Goal: Task Accomplishment & Management: Use online tool/utility

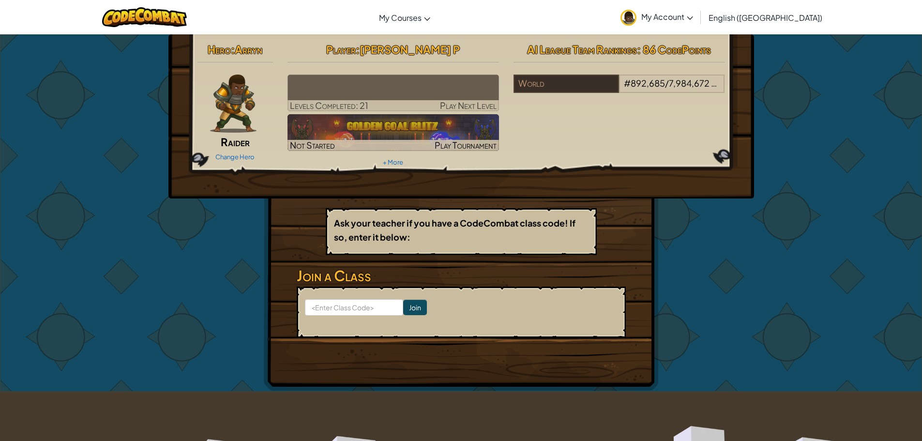
click at [363, 96] on img at bounding box center [393, 93] width 212 height 37
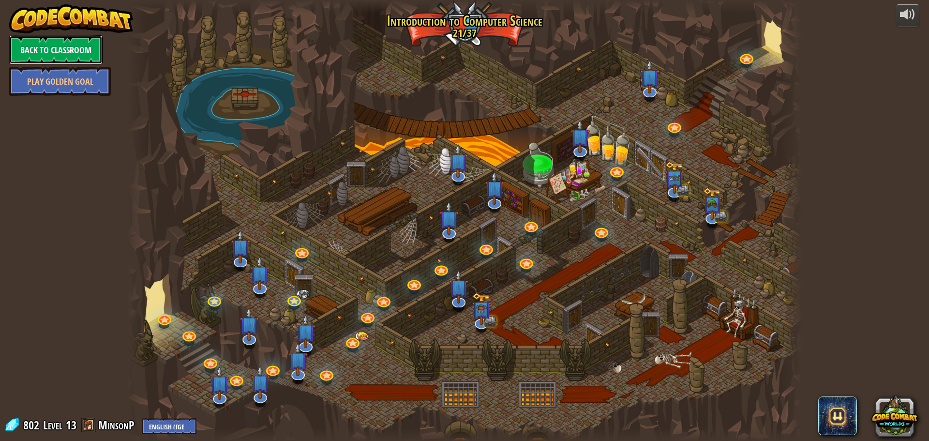
click at [54, 49] on link "Back to Classroom" at bounding box center [55, 49] width 93 height 29
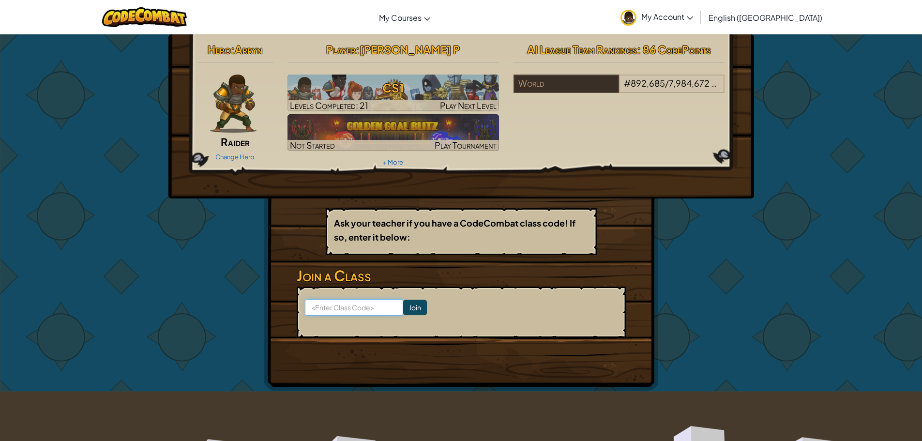
click at [367, 309] on input at bounding box center [354, 307] width 98 height 16
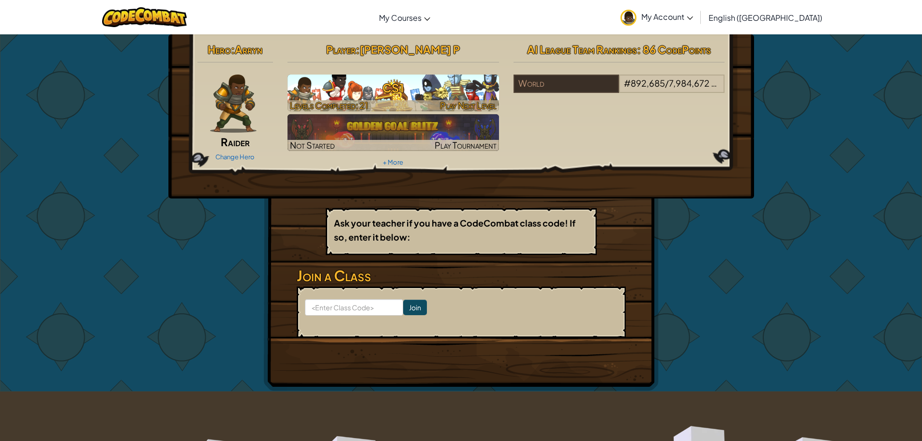
click at [409, 87] on h3 "CS1" at bounding box center [393, 88] width 212 height 22
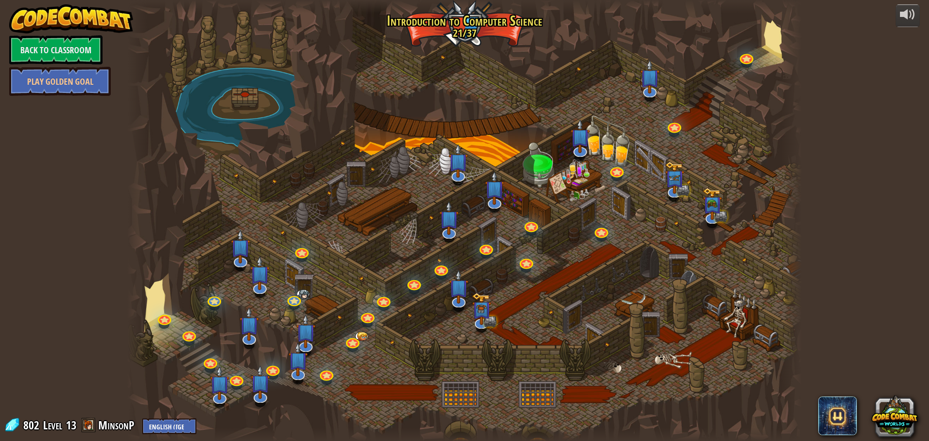
drag, startPoint x: 622, startPoint y: 296, endPoint x: 508, endPoint y: 294, distance: 114.2
click at [509, 293] on div at bounding box center [464, 220] width 675 height 441
drag, startPoint x: 524, startPoint y: 322, endPoint x: 483, endPoint y: 243, distance: 89.0
click at [496, 256] on div at bounding box center [464, 220] width 675 height 441
click at [74, 78] on link "Play Golden Goal" at bounding box center [60, 81] width 102 height 29
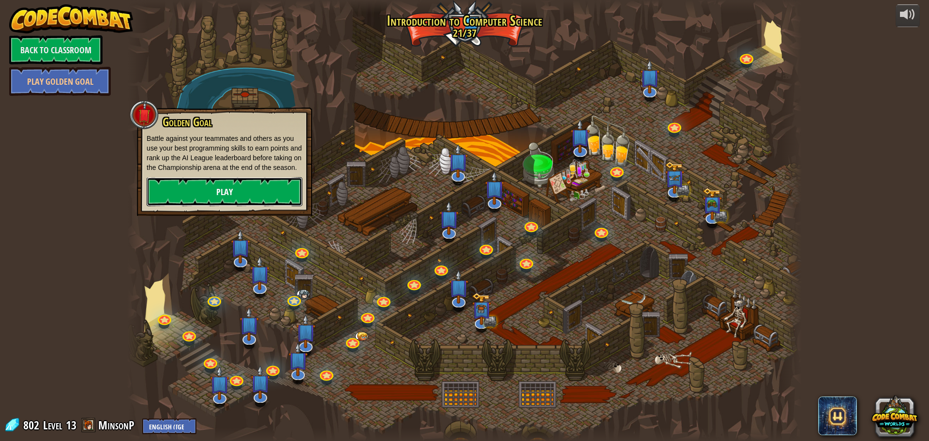
click at [235, 185] on link "Play" at bounding box center [225, 191] width 156 height 29
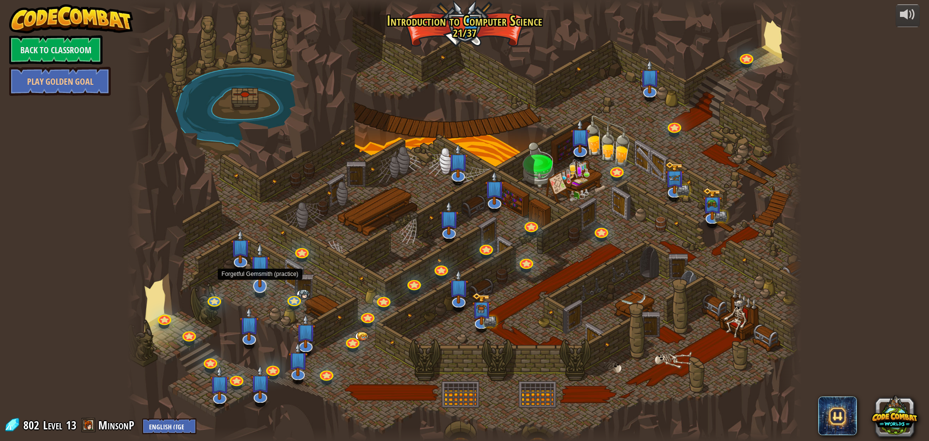
click at [257, 279] on img at bounding box center [260, 264] width 20 height 45
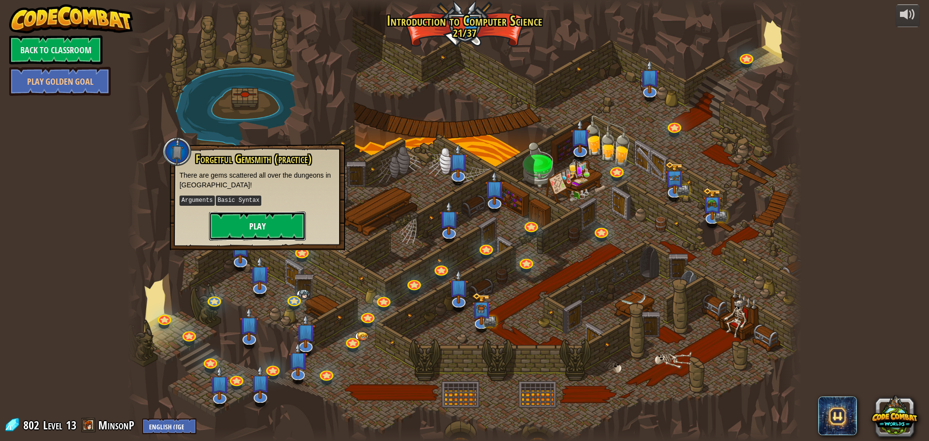
click at [270, 220] on button "Play" at bounding box center [257, 226] width 97 height 29
click at [265, 224] on button "Play" at bounding box center [257, 226] width 97 height 29
click at [214, 400] on link at bounding box center [218, 394] width 19 height 19
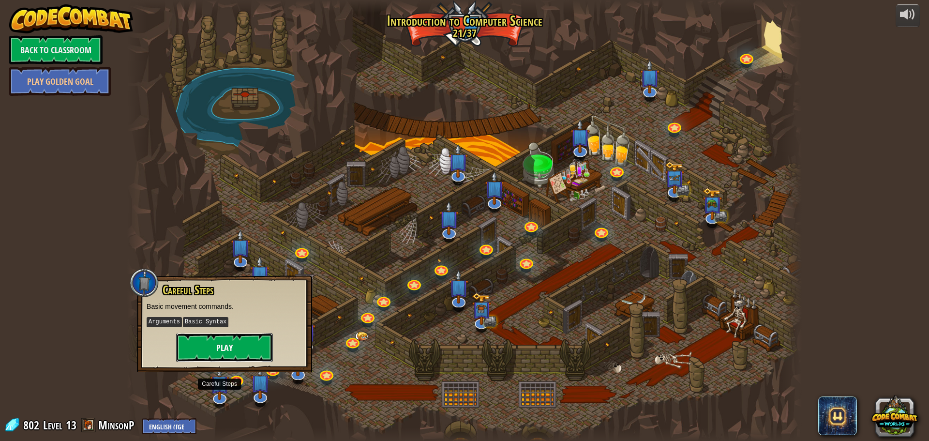
click at [217, 346] on button "Play" at bounding box center [224, 347] width 97 height 29
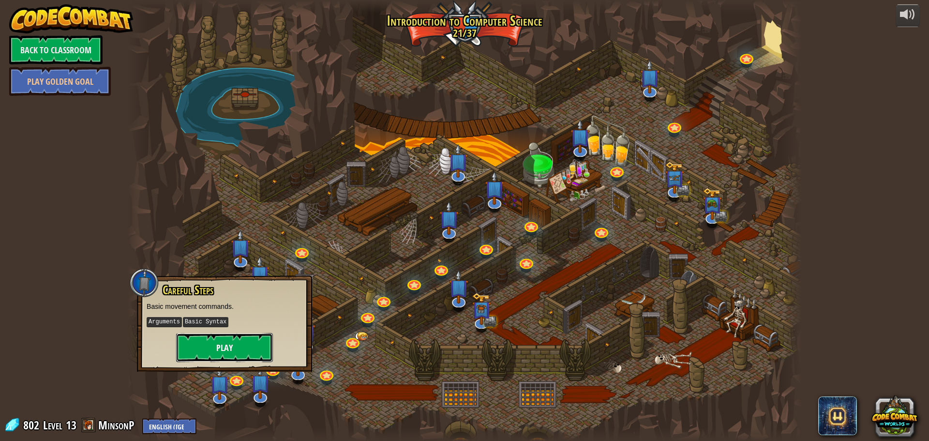
click at [217, 346] on button "Play" at bounding box center [224, 347] width 97 height 29
click at [652, 93] on link at bounding box center [648, 88] width 19 height 19
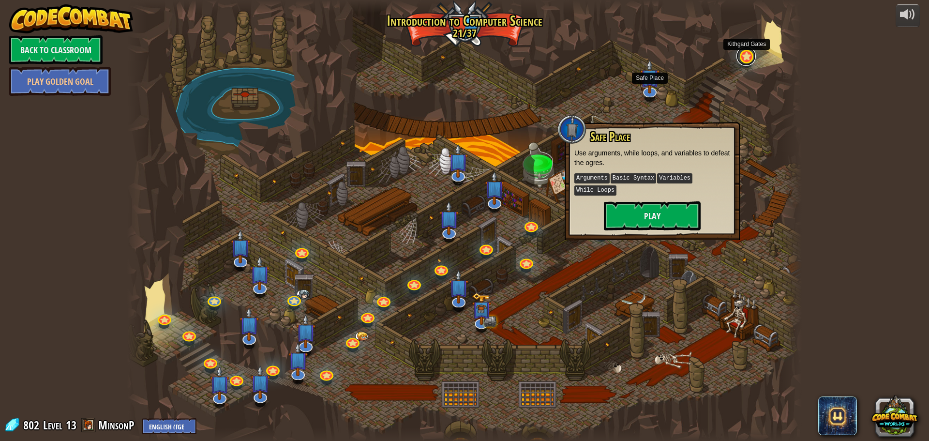
click at [746, 55] on link at bounding box center [746, 55] width 19 height 19
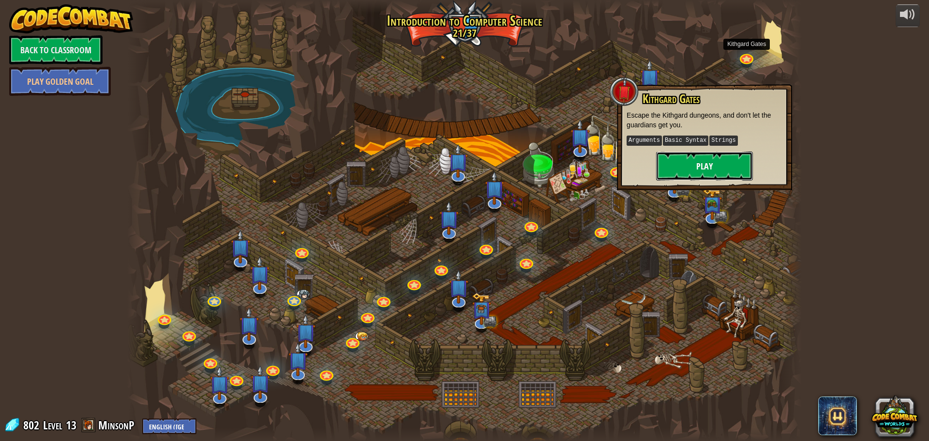
click at [708, 163] on button "Play" at bounding box center [704, 165] width 97 height 29
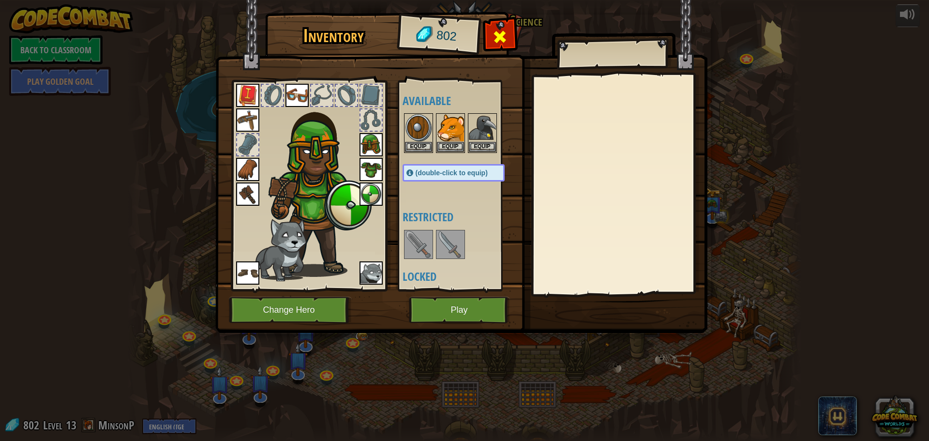
click at [510, 34] on div at bounding box center [500, 39] width 30 height 30
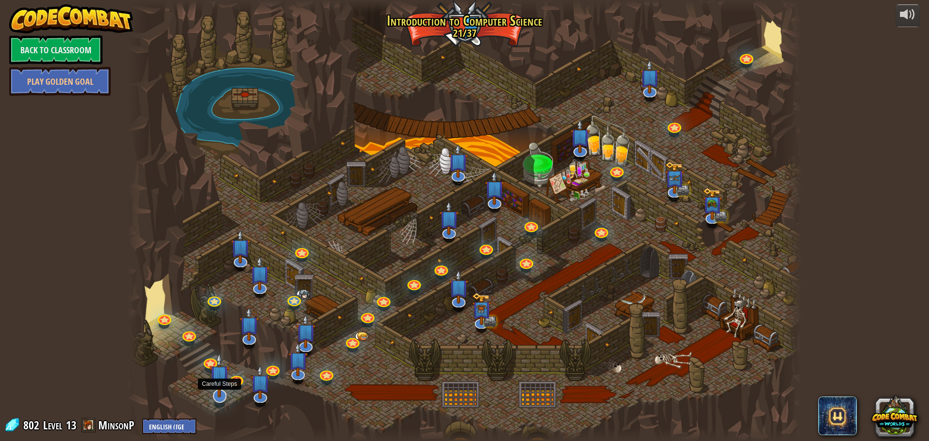
click at [218, 389] on img at bounding box center [220, 374] width 20 height 45
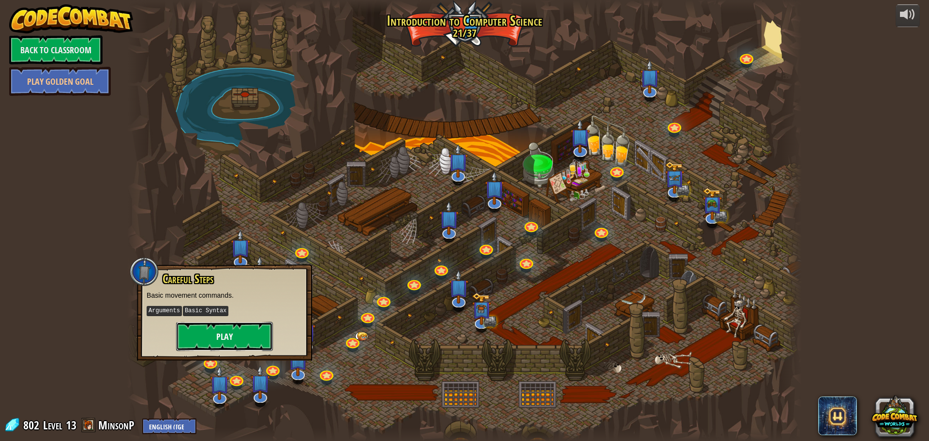
click at [239, 333] on button "Play" at bounding box center [224, 336] width 97 height 29
click at [247, 336] on button "Play" at bounding box center [224, 336] width 97 height 29
click at [255, 384] on img at bounding box center [261, 374] width 20 height 45
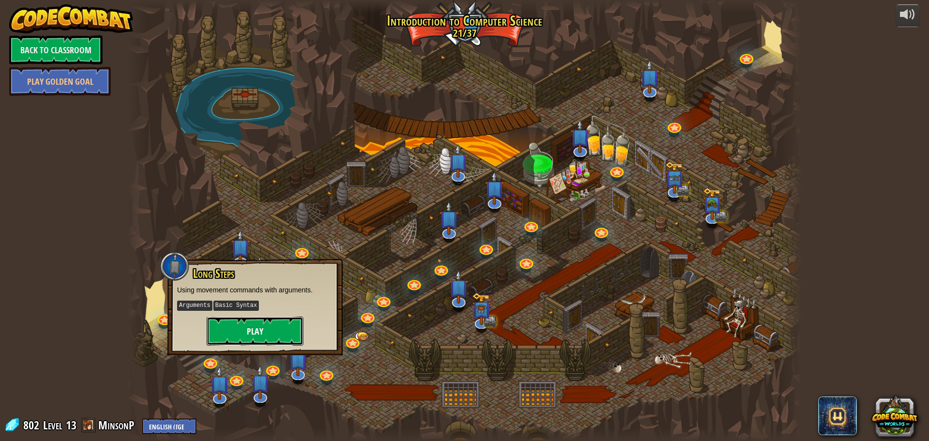
click at [251, 331] on button "Play" at bounding box center [255, 331] width 97 height 29
click at [297, 366] on img at bounding box center [298, 351] width 20 height 45
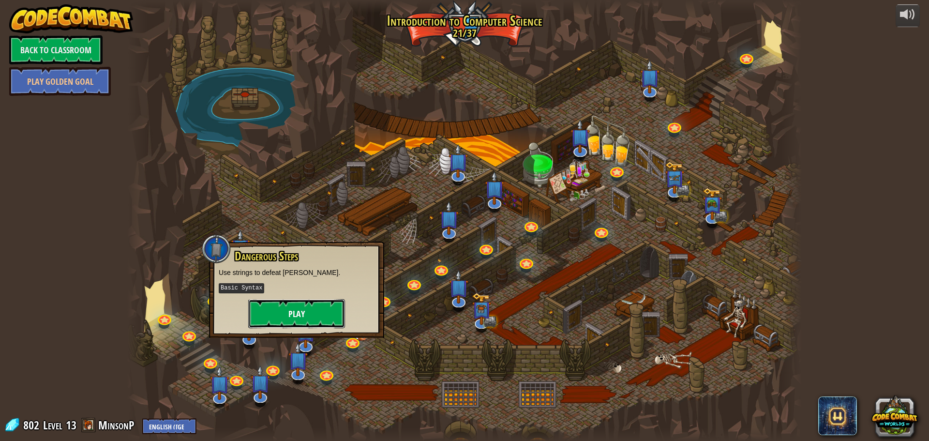
click at [300, 318] on button "Play" at bounding box center [296, 313] width 97 height 29
click at [485, 318] on img at bounding box center [482, 300] width 20 height 43
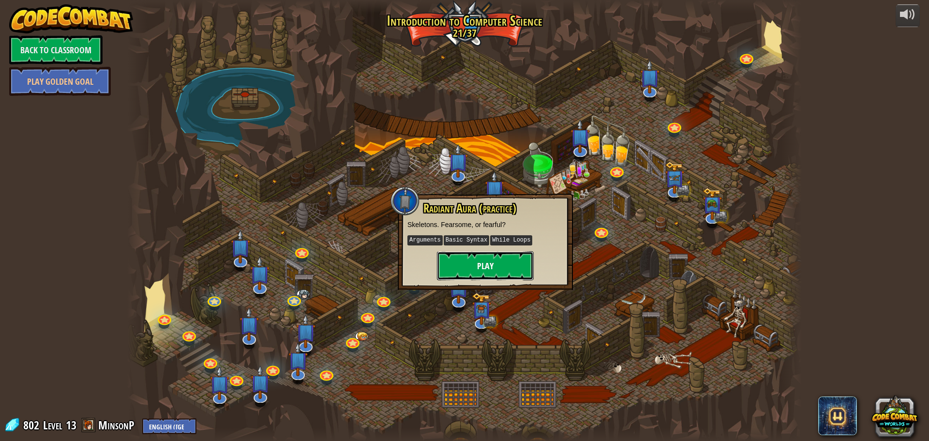
click at [510, 268] on button "Play" at bounding box center [485, 265] width 97 height 29
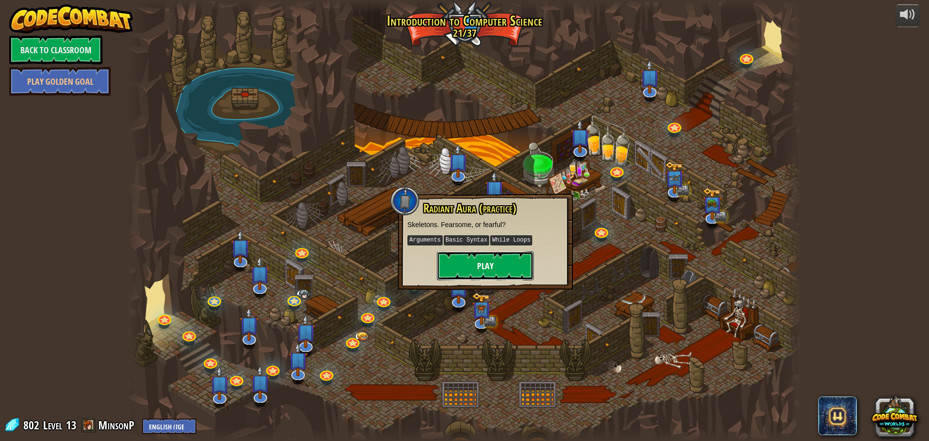
click at [510, 268] on button "Play" at bounding box center [485, 265] width 97 height 29
click at [906, 16] on div at bounding box center [907, 14] width 15 height 15
